Goal: Information Seeking & Learning: Learn about a topic

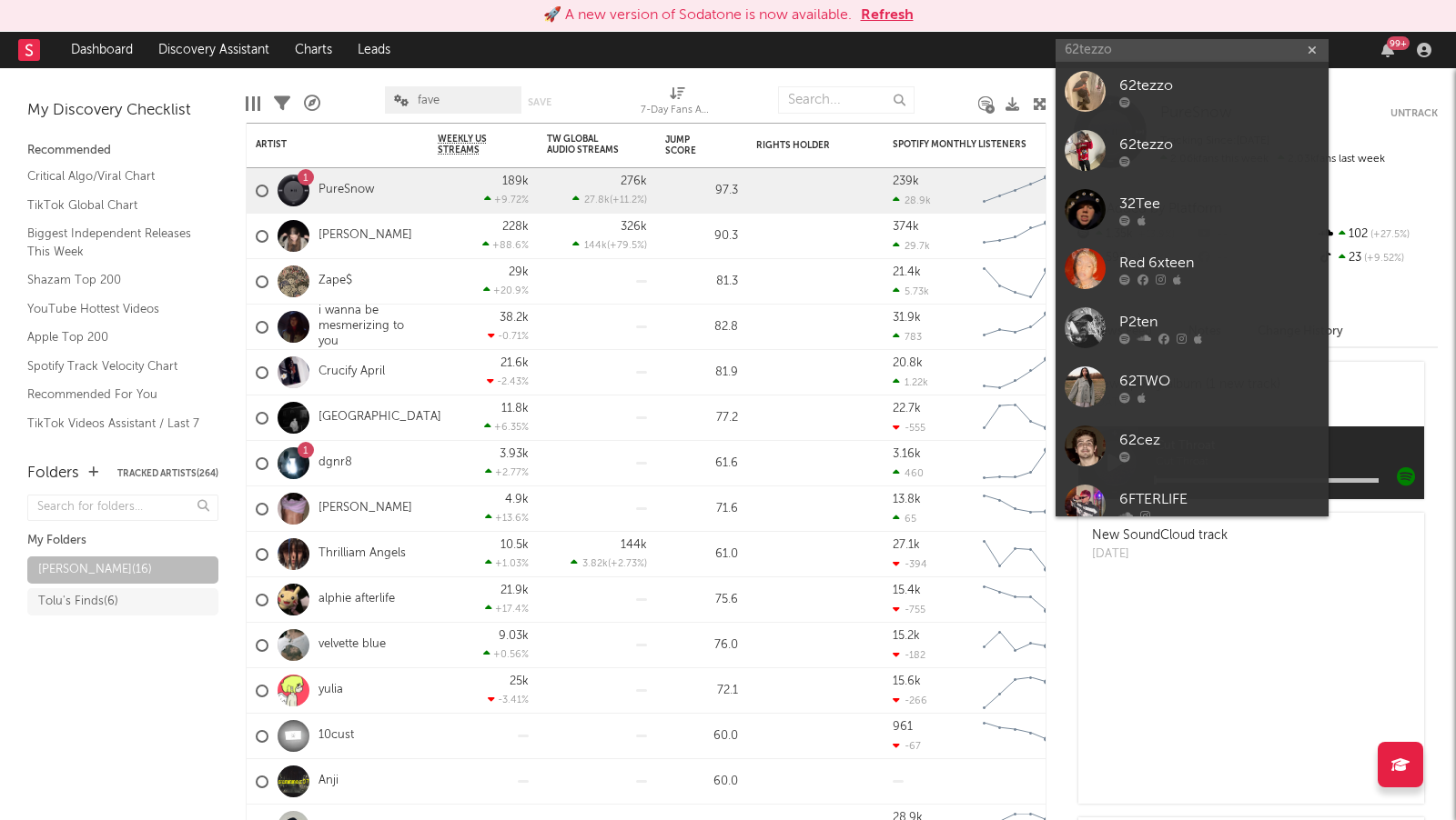
click at [907, 15] on button "Refresh" at bounding box center [887, 15] width 53 height 22
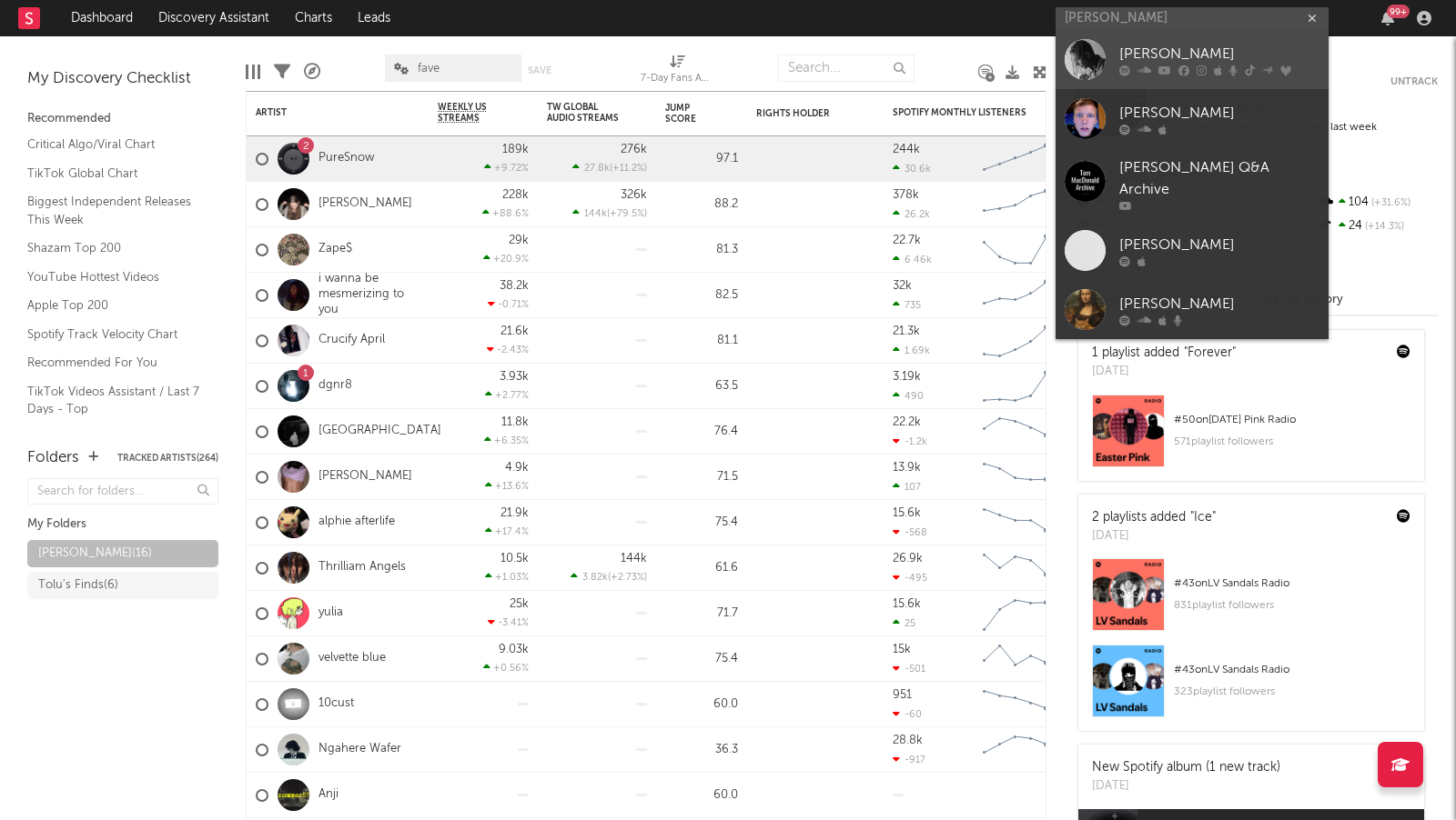
type input "[PERSON_NAME]"
click at [1257, 48] on div "[PERSON_NAME]" at bounding box center [1219, 55] width 200 height 22
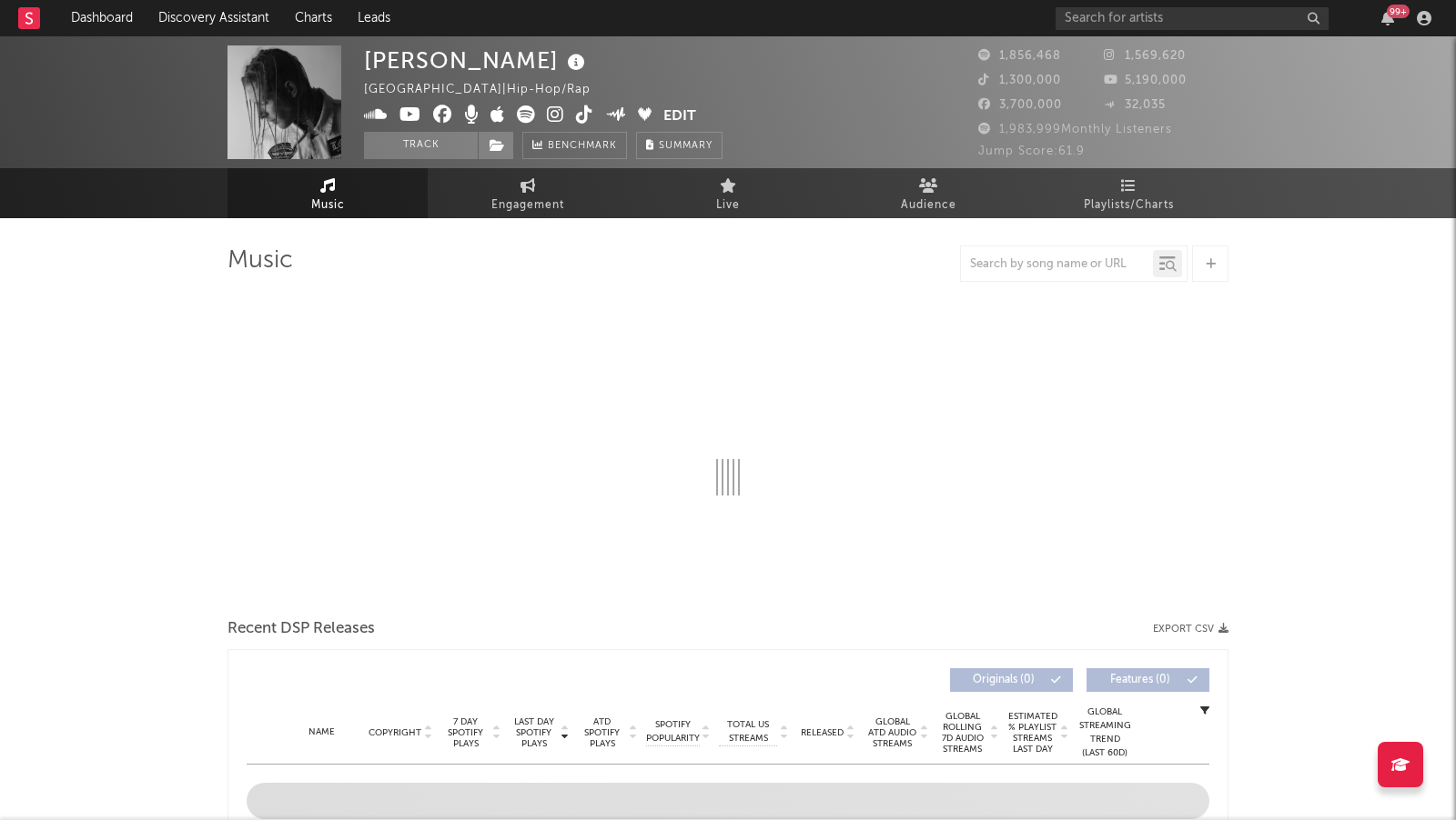
select select "6m"
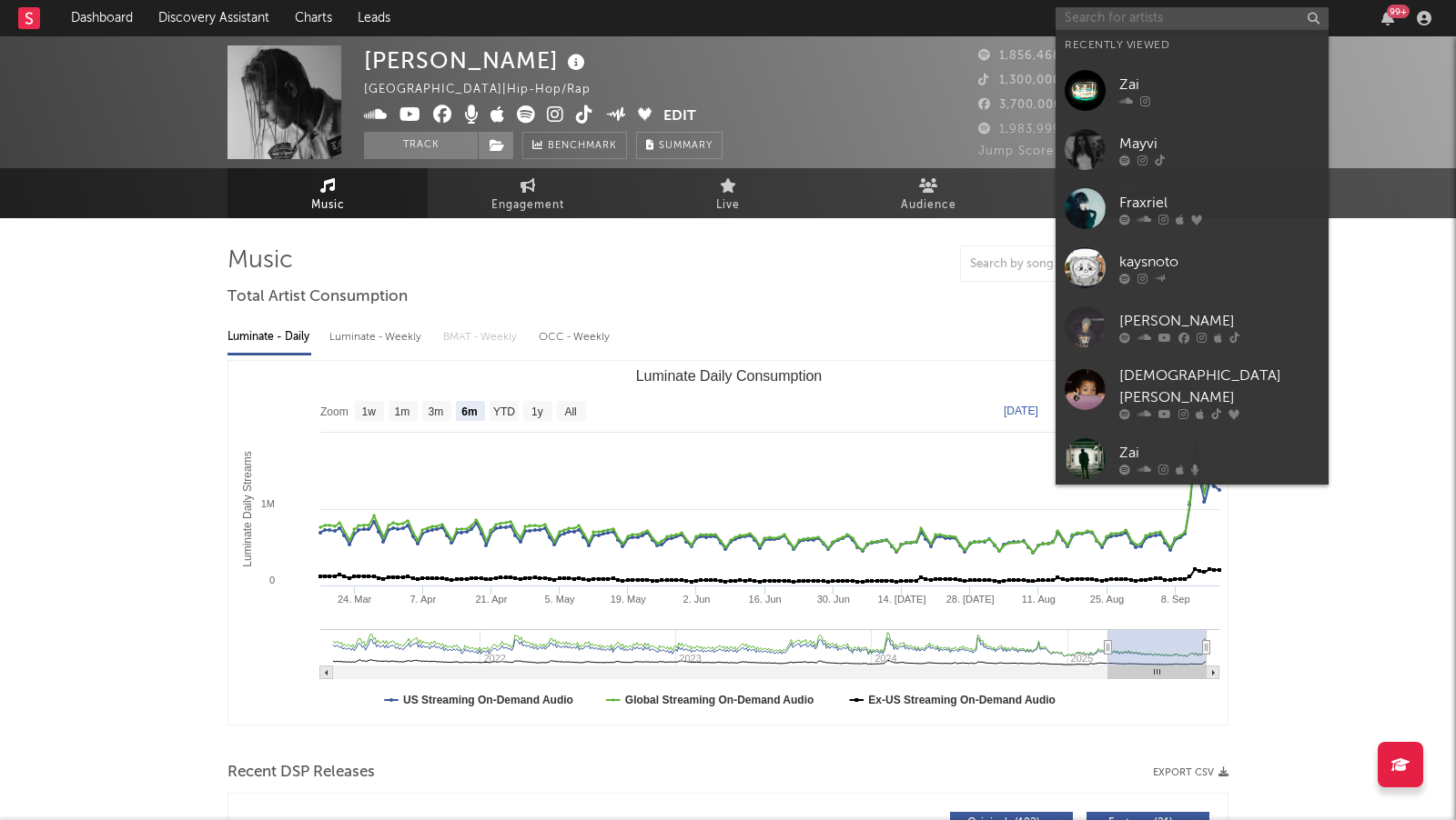
click at [1139, 9] on input "text" at bounding box center [1192, 18] width 273 height 23
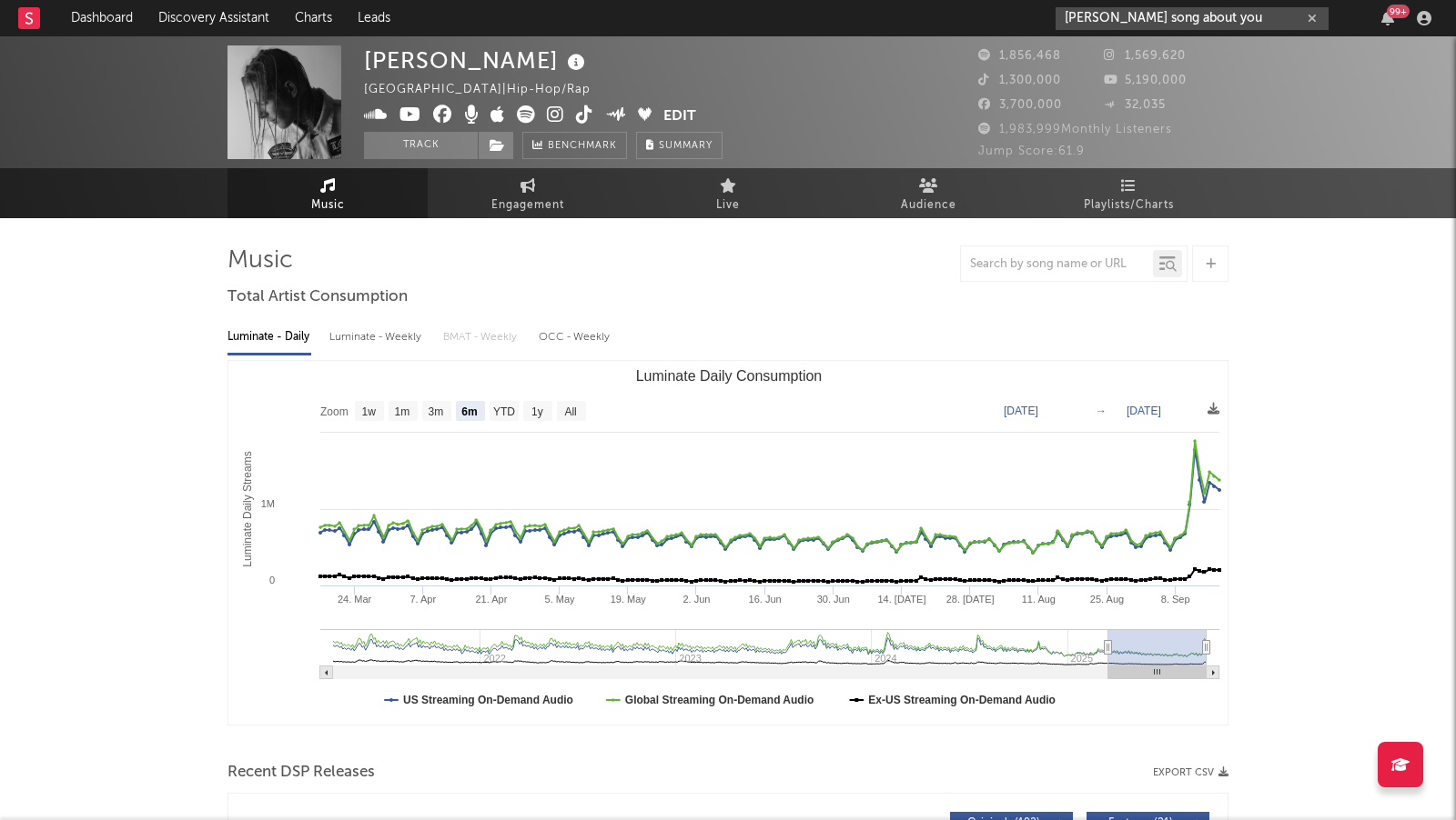
drag, startPoint x: 1097, startPoint y: 15, endPoint x: 1220, endPoint y: 16, distance: 123.0
click at [1220, 16] on input "[PERSON_NAME] song about you" at bounding box center [1192, 18] width 273 height 23
click at [1121, 16] on input "[PERSON_NAME] song about you" at bounding box center [1192, 18] width 273 height 23
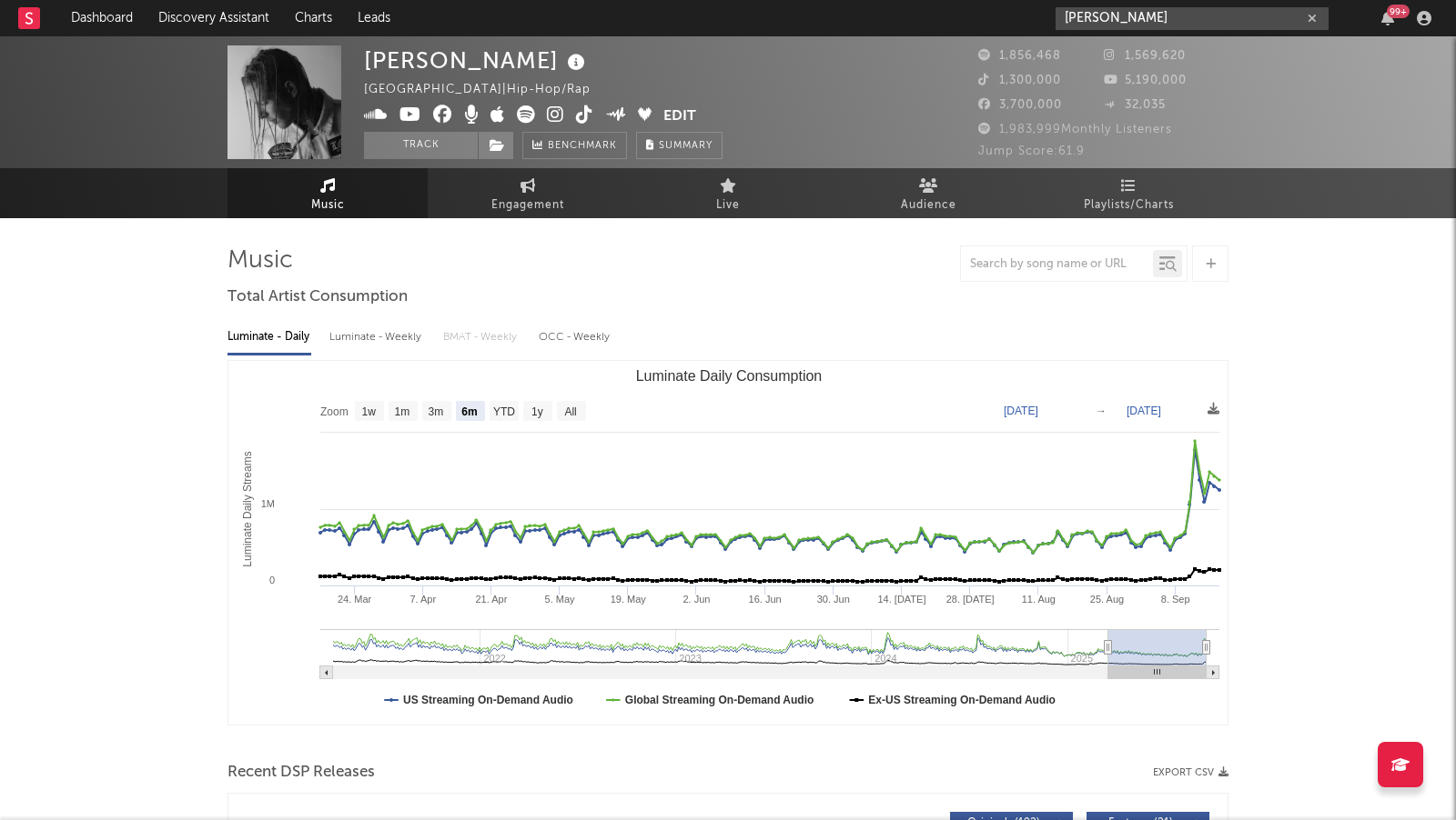
click at [1194, 24] on input "[PERSON_NAME]" at bounding box center [1192, 18] width 273 height 23
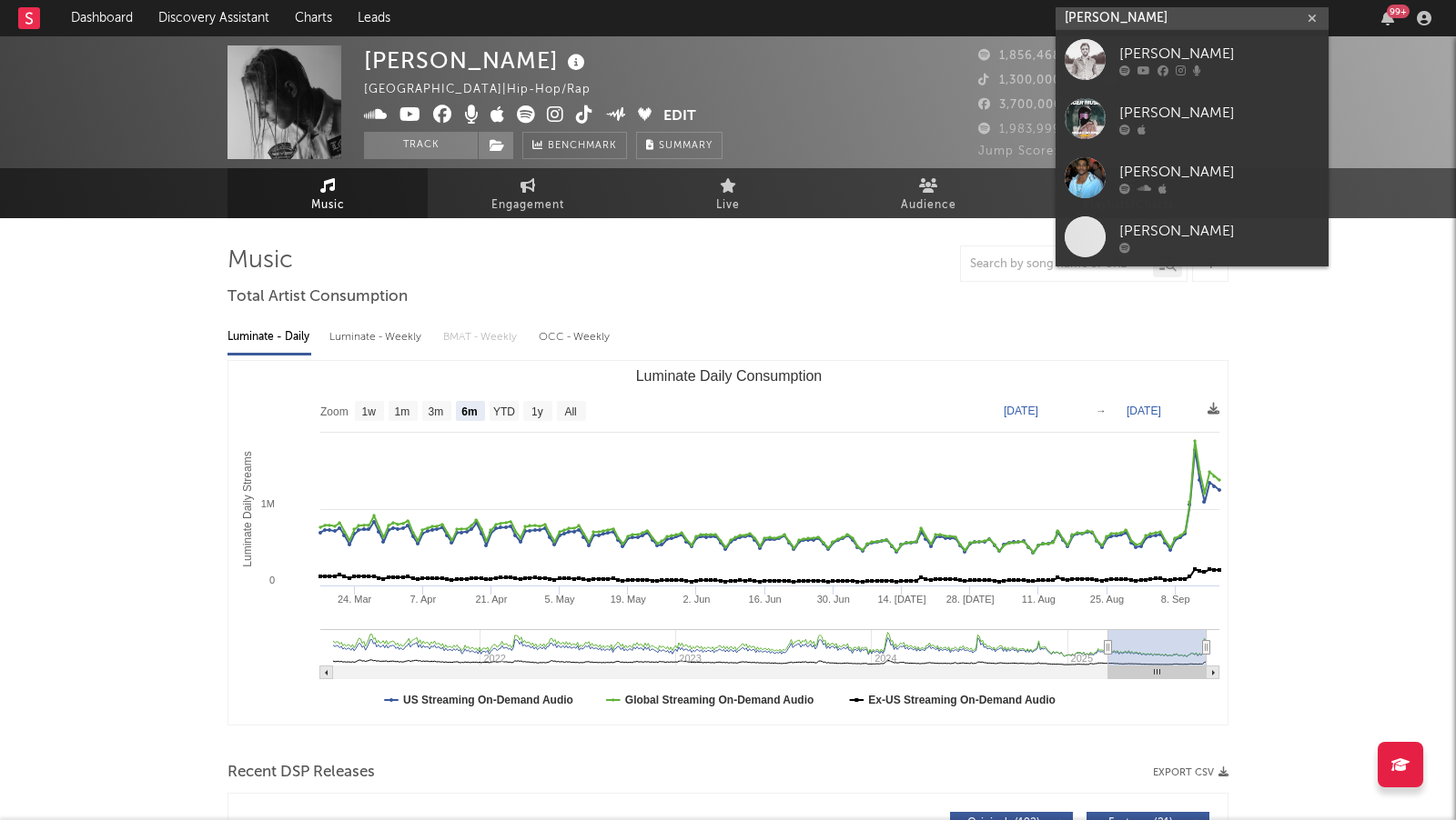
click at [1194, 24] on input "[PERSON_NAME]" at bounding box center [1192, 18] width 273 height 23
type input "[PERSON_NAME]"
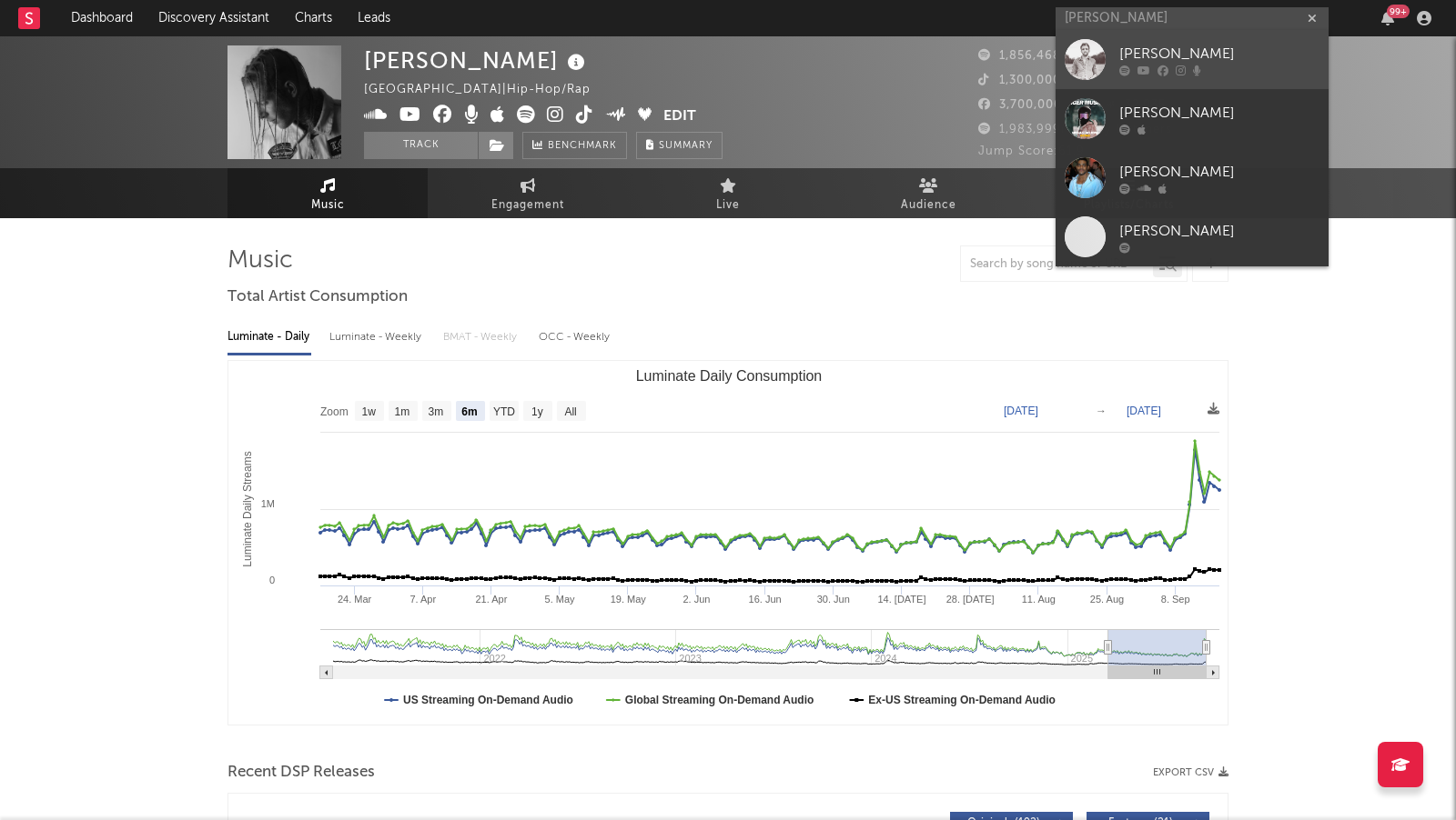
click at [1229, 56] on div "[PERSON_NAME]" at bounding box center [1219, 55] width 200 height 22
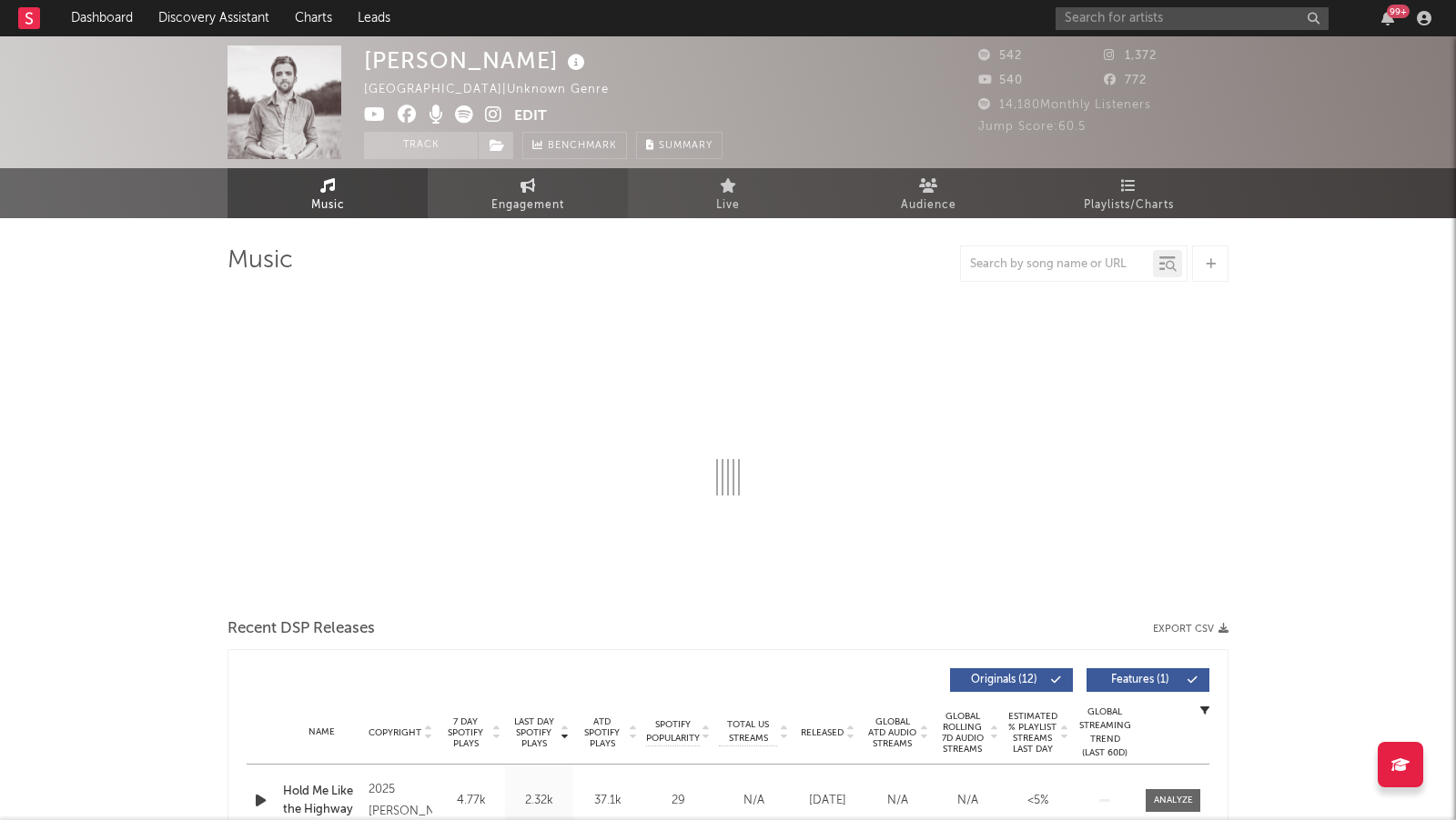
select select "1w"
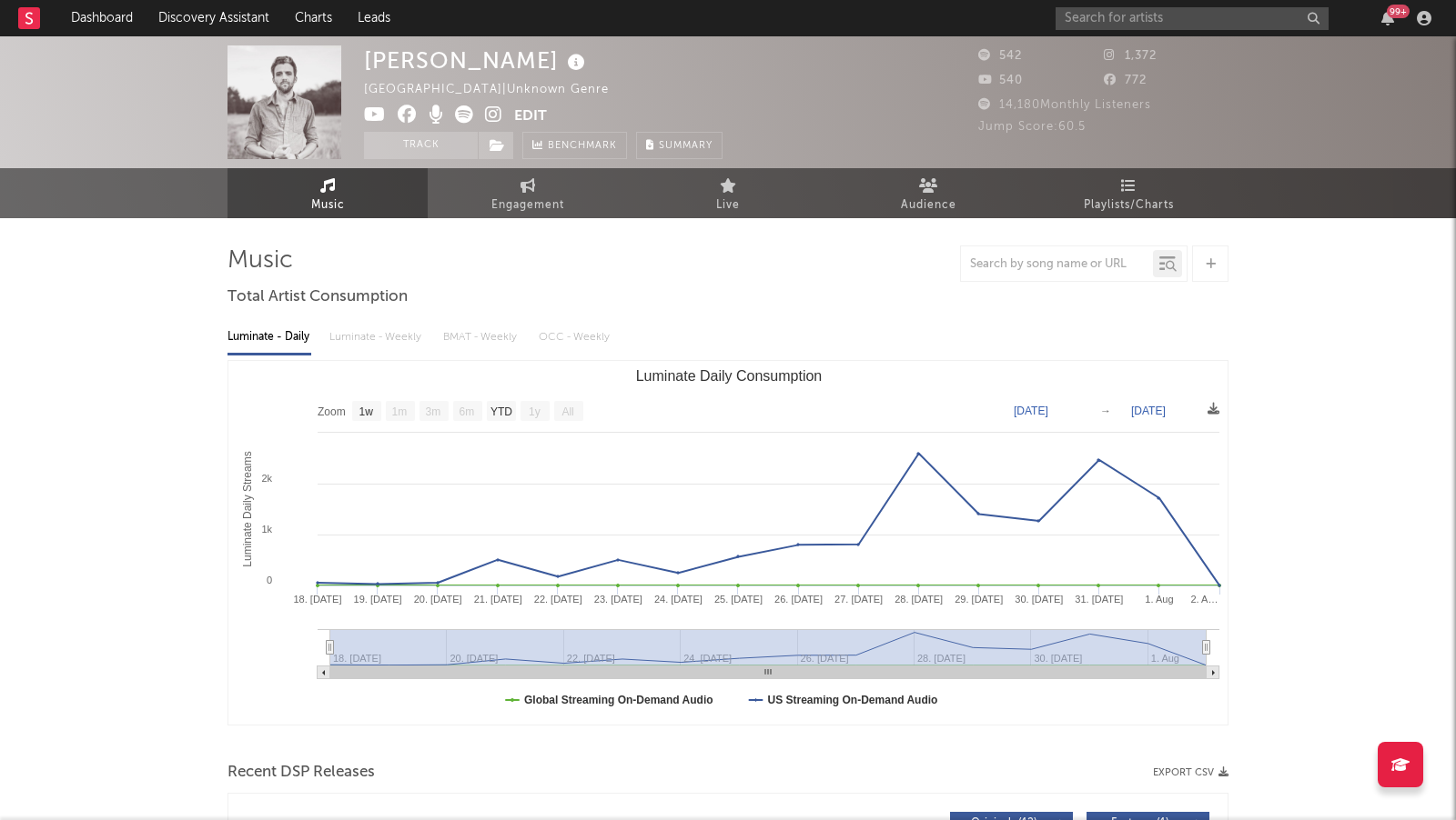
click at [483, 116] on span at bounding box center [439, 116] width 150 height 23
click at [498, 108] on icon at bounding box center [494, 115] width 17 height 18
click at [1095, 13] on input "text" at bounding box center [1192, 18] width 273 height 23
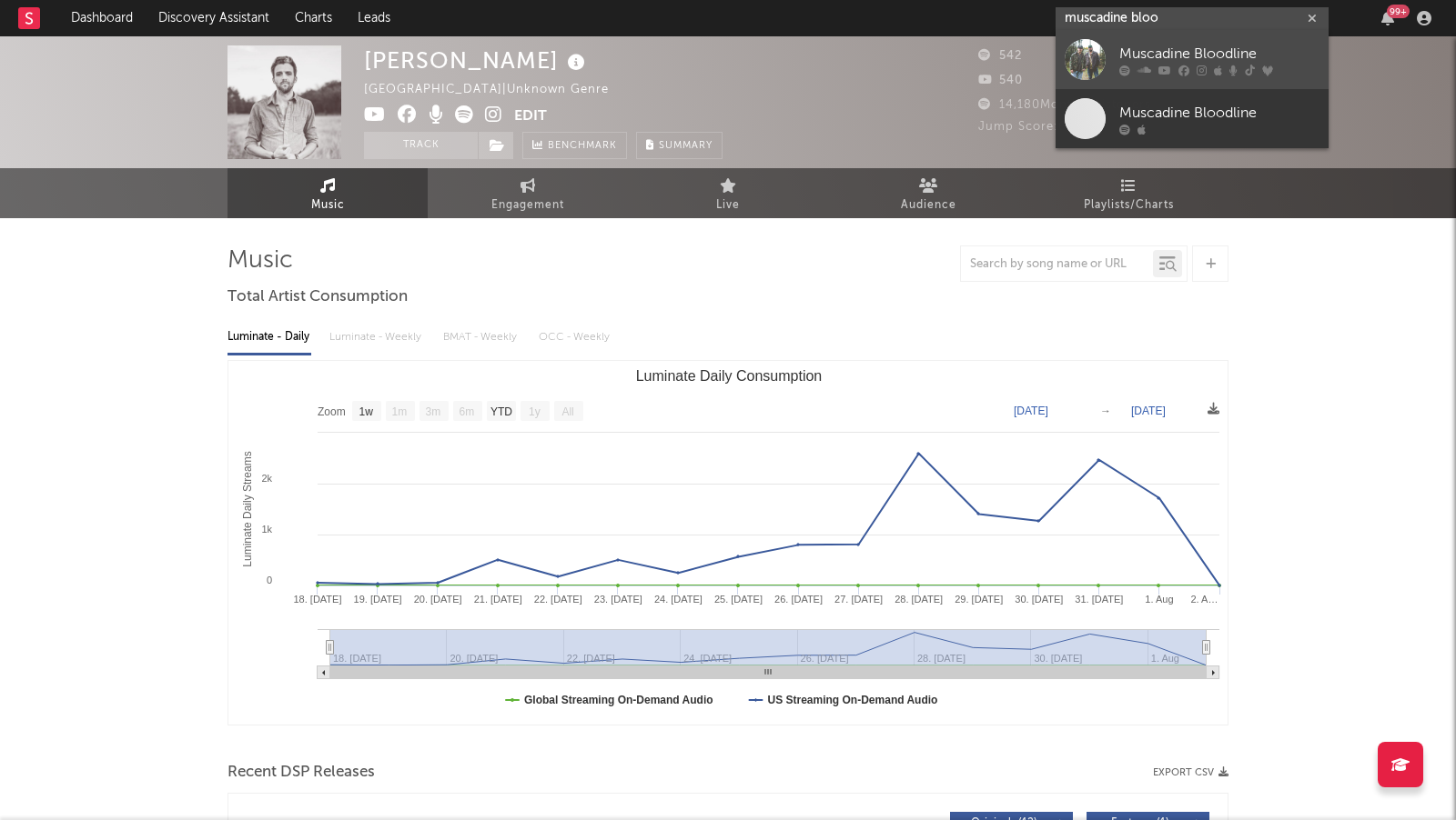
type input "muscadine bloo"
click at [1140, 67] on icon at bounding box center [1144, 71] width 14 height 11
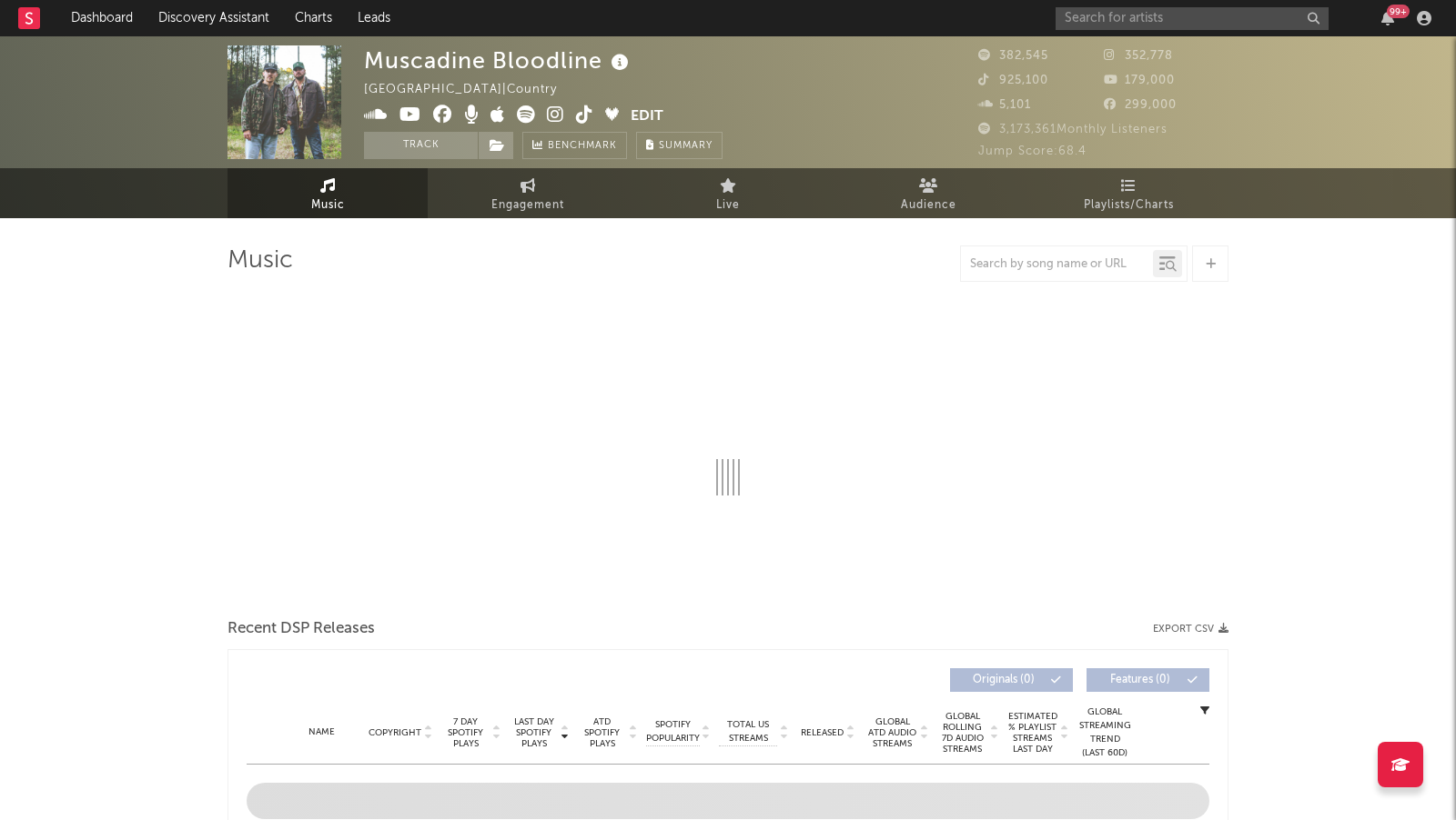
select select "6m"
